Goal: Transaction & Acquisition: Purchase product/service

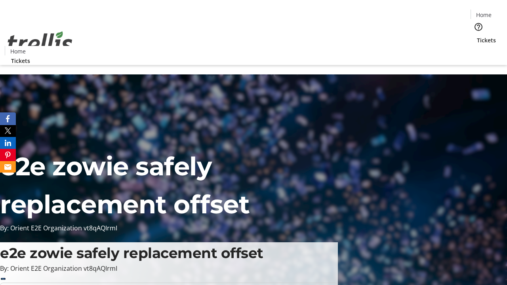
click at [477, 36] on span "Tickets" at bounding box center [486, 40] width 19 height 8
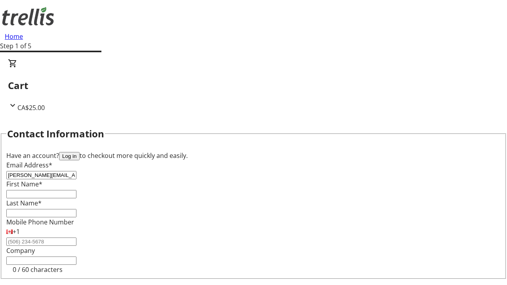
type input "[PERSON_NAME][EMAIL_ADDRESS][DOMAIN_NAME]"
type input "[PERSON_NAME]"
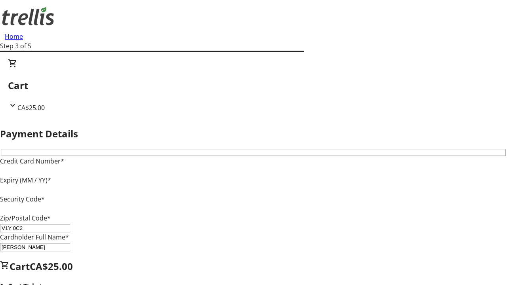
type input "V1Y 0C2"
